Goal: Information Seeking & Learning: Learn about a topic

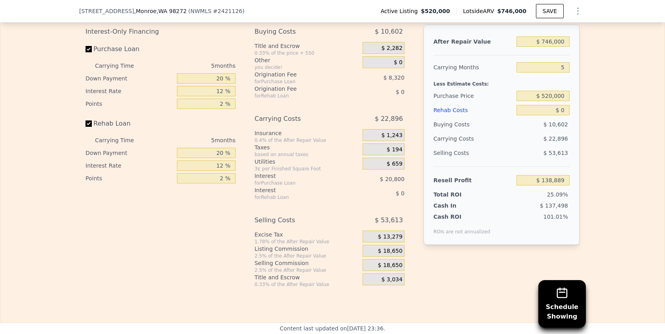
scroll to position [1155, 0]
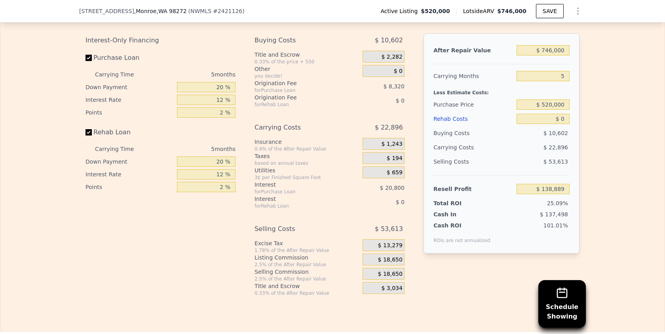
click at [256, 245] on div "Excise Tax" at bounding box center [306, 243] width 105 height 8
drag, startPoint x: 256, startPoint y: 245, endPoint x: 276, endPoint y: 244, distance: 19.8
click at [276, 244] on div "Excise Tax" at bounding box center [306, 243] width 105 height 8
click at [129, 283] on div "Interest-Only Financing Purchase Loan Carrying Time 5 months Down Payment 20 % …" at bounding box center [163, 164] width 156 height 263
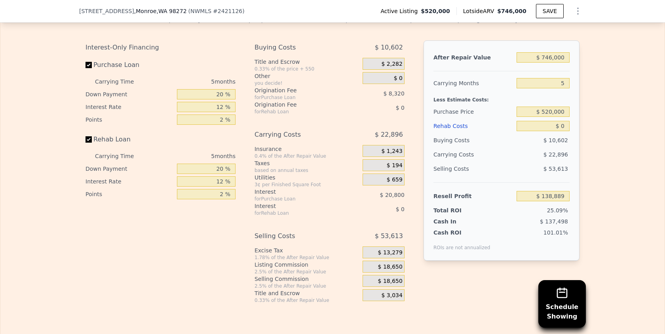
scroll to position [1147, 0]
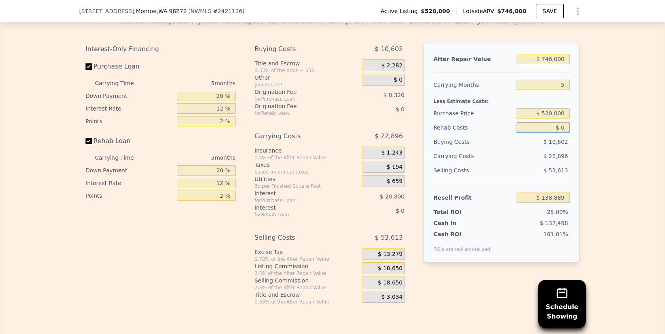
click at [564, 131] on input "$ 0" at bounding box center [542, 127] width 53 height 10
type input "$ 1"
type input "$ 138,888"
type input "$ 100"
type input "$ 138,782"
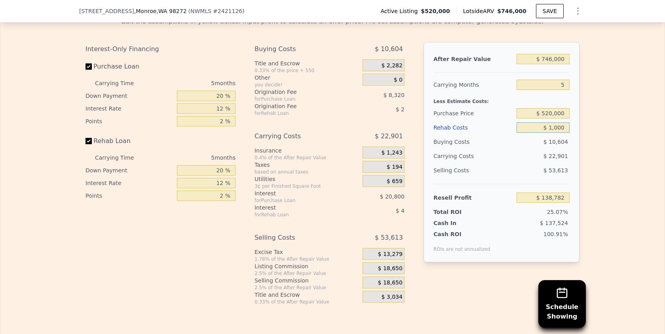
type input "$ 10,000"
type input "$ 128,329"
click at [637, 142] on div "Edit the assumptions in yellow boxes. Input profit to calculate an offer price.…" at bounding box center [332, 157] width 664 height 294
click at [564, 127] on input "$ 10,000" at bounding box center [542, 127] width 53 height 10
type input "$ 100,000"
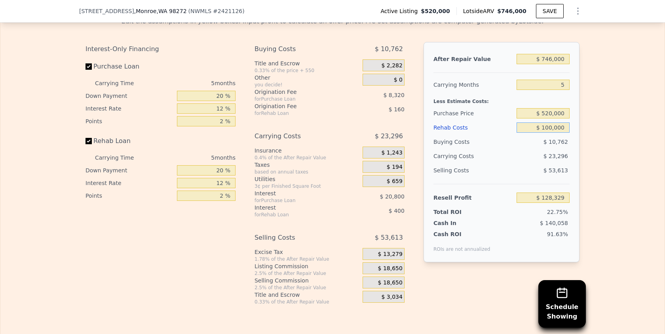
type input "$ 33,289"
click at [600, 134] on div "Edit the assumptions in yellow boxes. Input profit to calculate an offer price.…" at bounding box center [332, 157] width 664 height 294
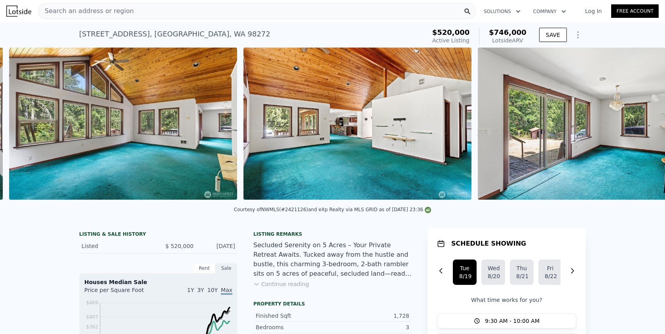
scroll to position [0, 831]
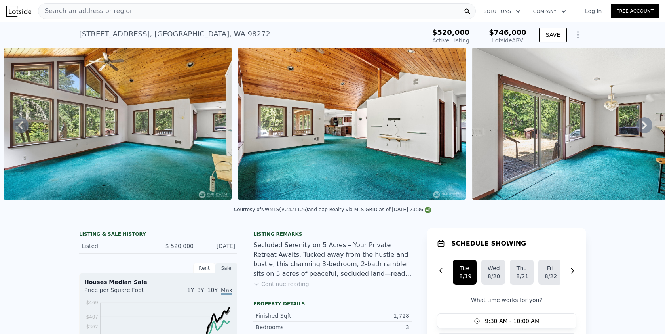
type input "$ 0"
type input "$ 138,889"
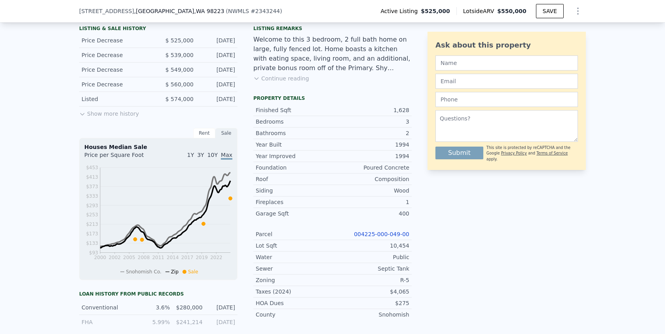
scroll to position [204, 0]
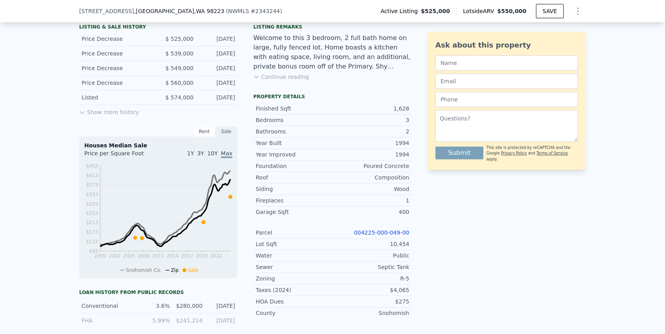
click at [203, 133] on div "Rent" at bounding box center [204, 131] width 22 height 10
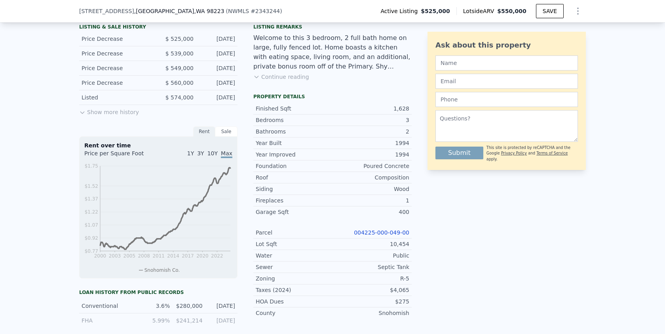
click at [205, 131] on div "Rent" at bounding box center [204, 131] width 22 height 10
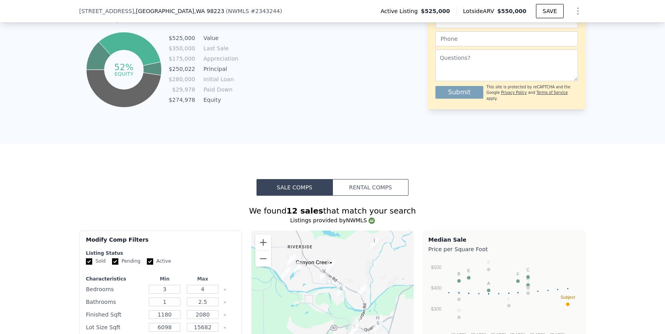
scroll to position [528, 0]
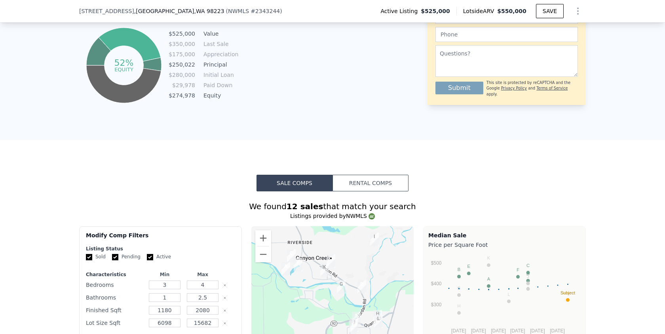
click at [370, 182] on button "Rental Comps" at bounding box center [370, 183] width 76 height 17
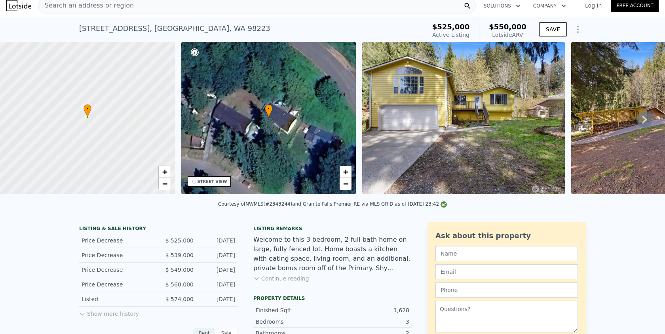
scroll to position [0, 0]
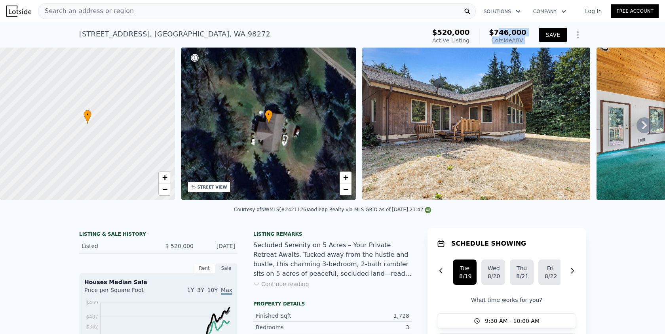
drag, startPoint x: 500, startPoint y: 31, endPoint x: 547, endPoint y: 31, distance: 46.7
click at [547, 31] on div "$520,000 Active Listing $746,000 Lotside ARV SAVE" at bounding box center [507, 36] width 157 height 22
click at [491, 30] on div "$746,000 Lotside ARV" at bounding box center [502, 36] width 47 height 16
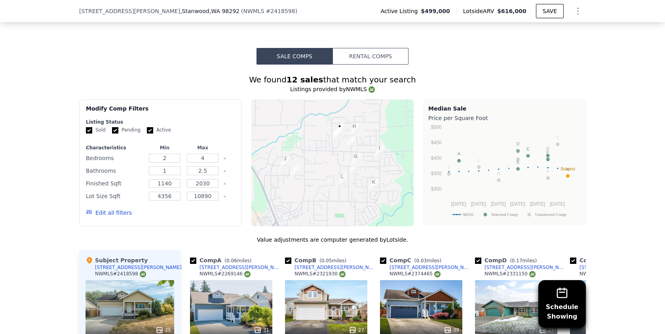
scroll to position [725, 0]
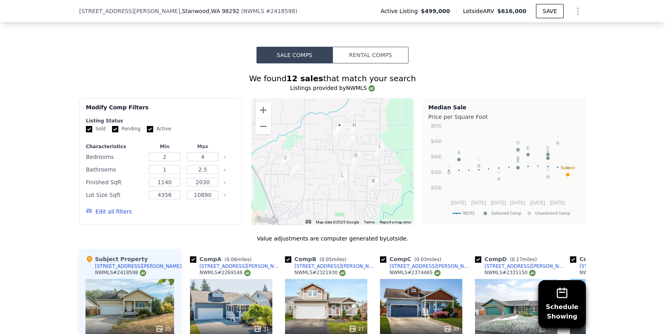
click at [371, 52] on button "Rental Comps" at bounding box center [370, 55] width 76 height 17
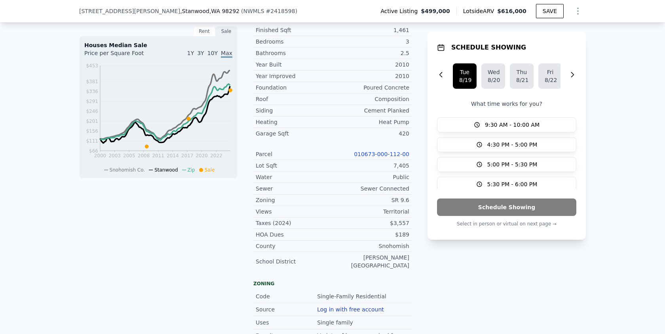
scroll to position [0, 0]
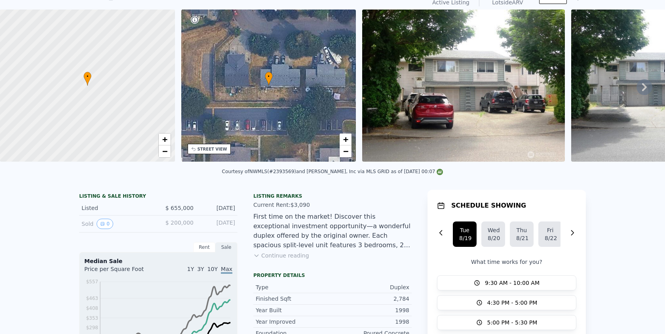
scroll to position [135, 0]
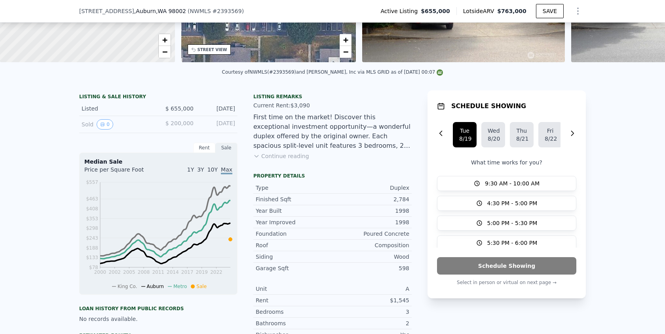
click at [263, 258] on div "Siding" at bounding box center [294, 256] width 77 height 8
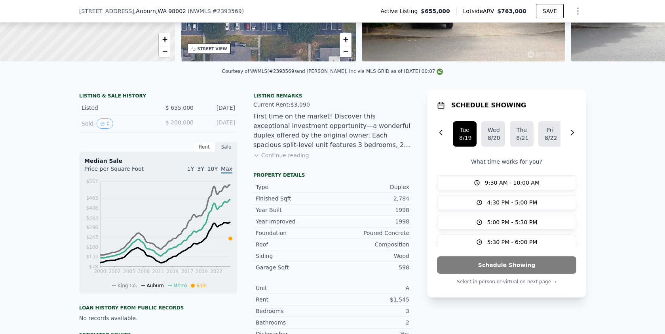
click at [267, 153] on button "Continue reading" at bounding box center [281, 155] width 56 height 8
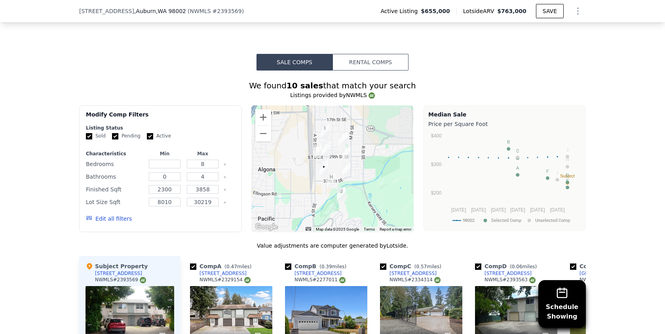
scroll to position [833, 0]
click at [347, 59] on button "Rental Comps" at bounding box center [370, 62] width 76 height 17
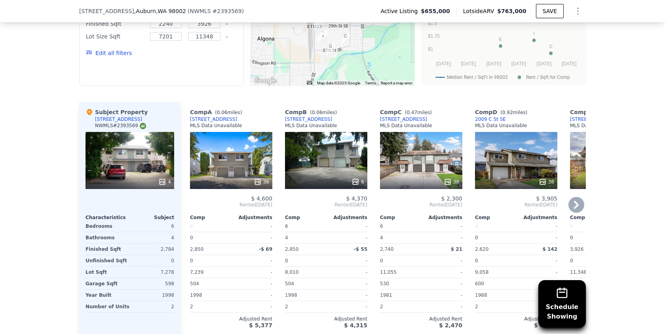
scroll to position [1032, 0]
